Goal: Information Seeking & Learning: Learn about a topic

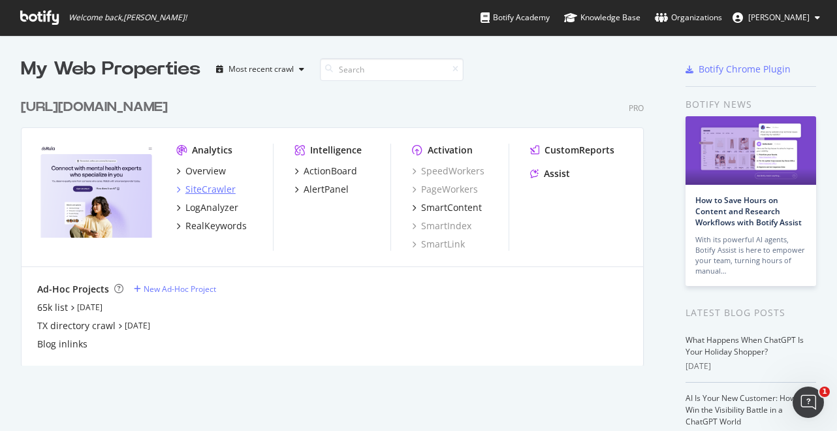
click at [219, 188] on div "SiteCrawler" at bounding box center [210, 189] width 50 height 13
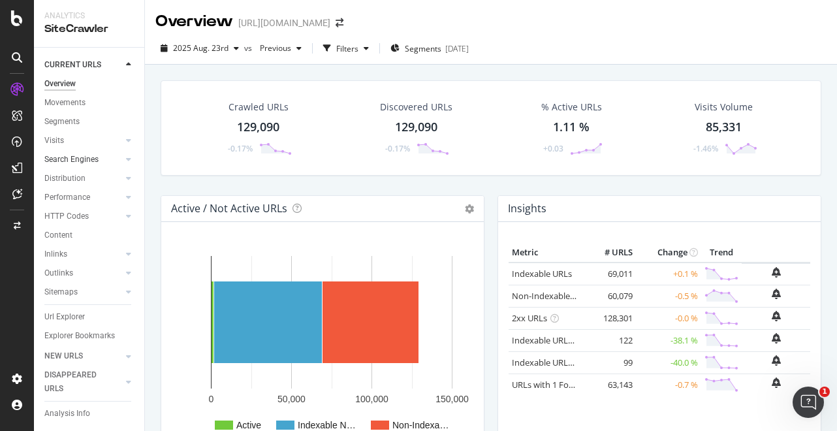
click at [117, 158] on div at bounding box center [115, 159] width 13 height 13
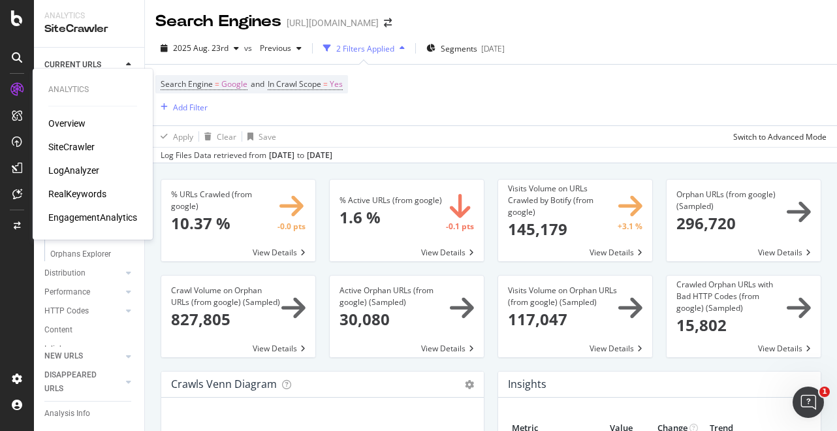
click at [58, 123] on div "Overview" at bounding box center [66, 123] width 37 height 13
